Goal: Information Seeking & Learning: Learn about a topic

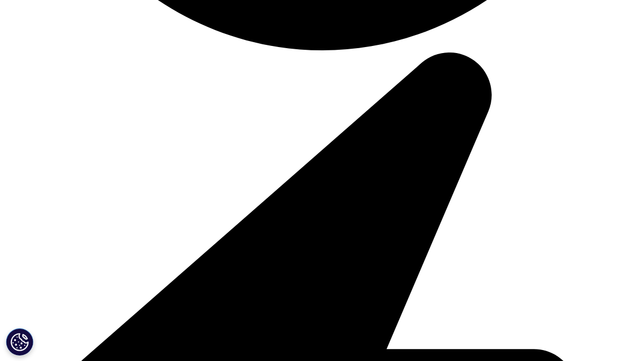
scroll to position [4598, 0]
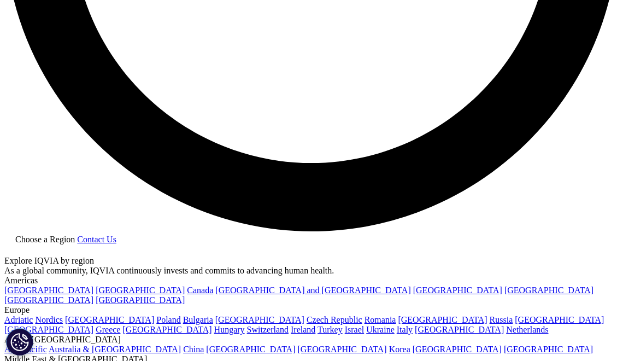
scroll to position [1636, 0]
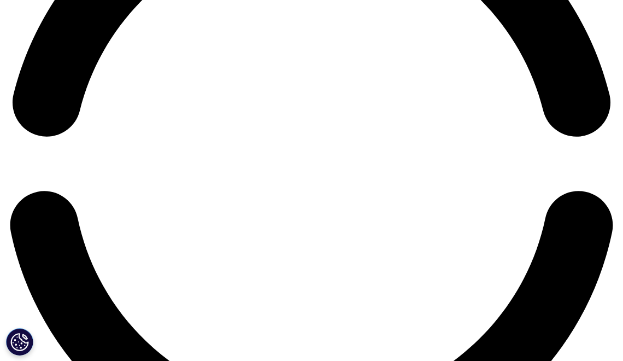
scroll to position [1389, 0]
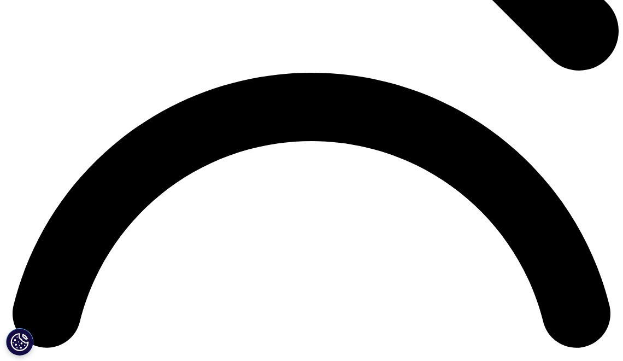
scroll to position [1171, 0]
